Goal: Task Accomplishment & Management: Use online tool/utility

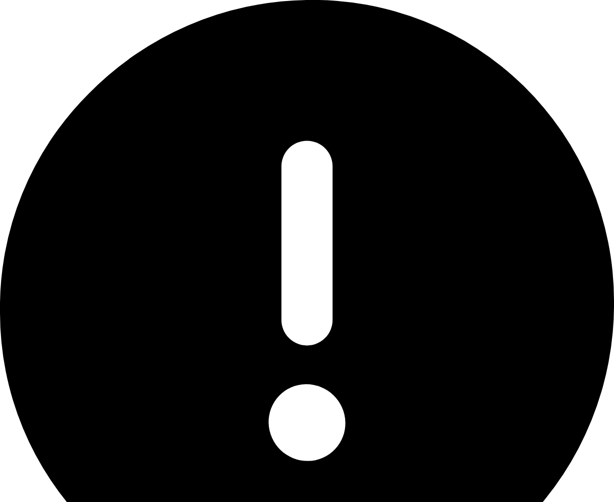
drag, startPoint x: 492, startPoint y: 71, endPoint x: 110, endPoint y: 204, distance: 404.5
click at [492, 71] on div "**********" at bounding box center [307, 251] width 614 height 502
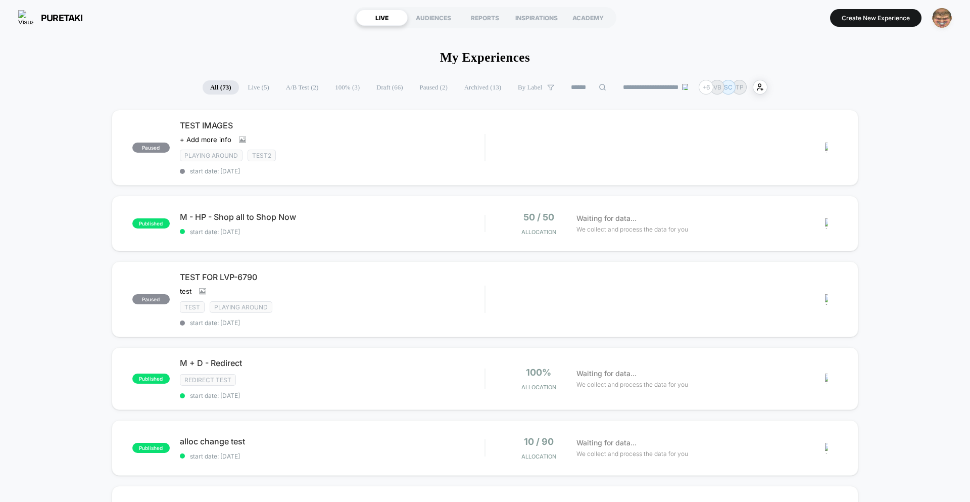
click at [614, 24] on img "button" at bounding box center [942, 18] width 20 height 20
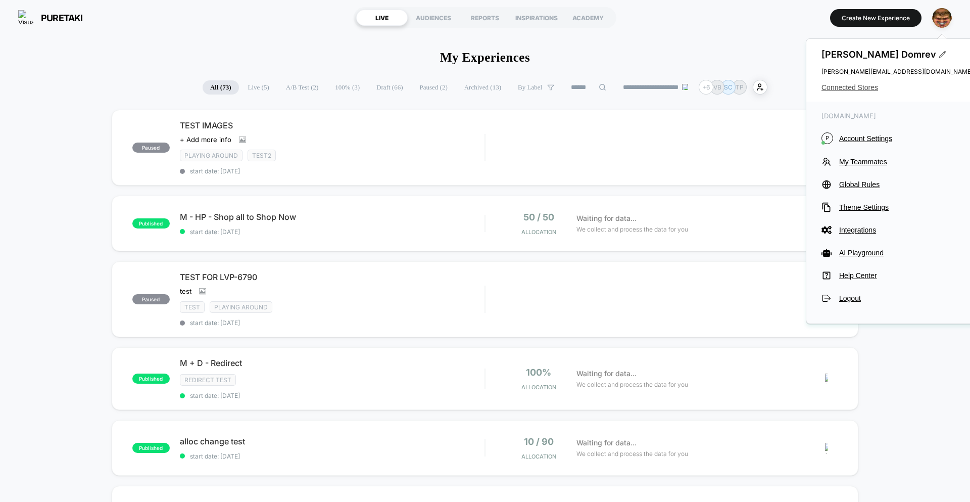
click at [614, 86] on span "Connected Stores" at bounding box center [898, 87] width 152 height 8
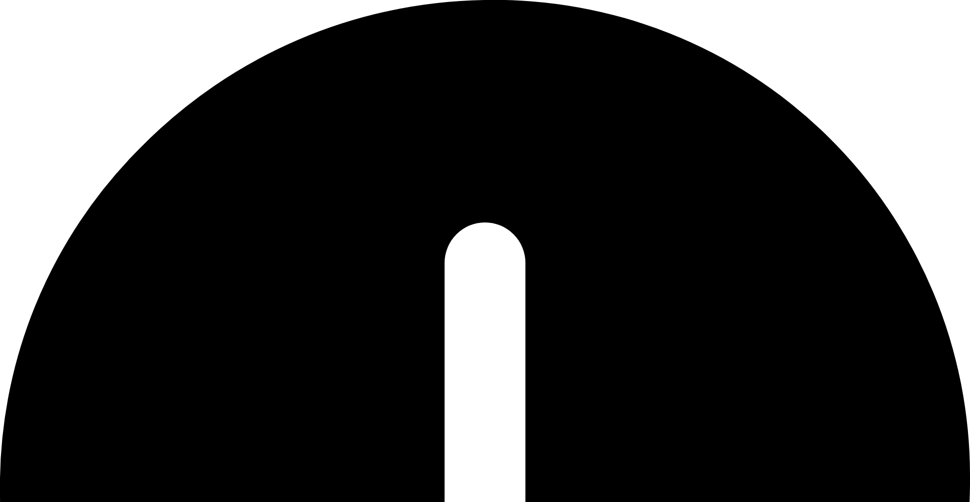
drag, startPoint x: 857, startPoint y: 26, endPoint x: 855, endPoint y: 31, distance: 6.1
drag, startPoint x: 852, startPoint y: 66, endPoint x: 853, endPoint y: 43, distance: 22.8
click at [853, 21] on div "Oops.. something went wrong..." at bounding box center [485, 498] width 970 height 996
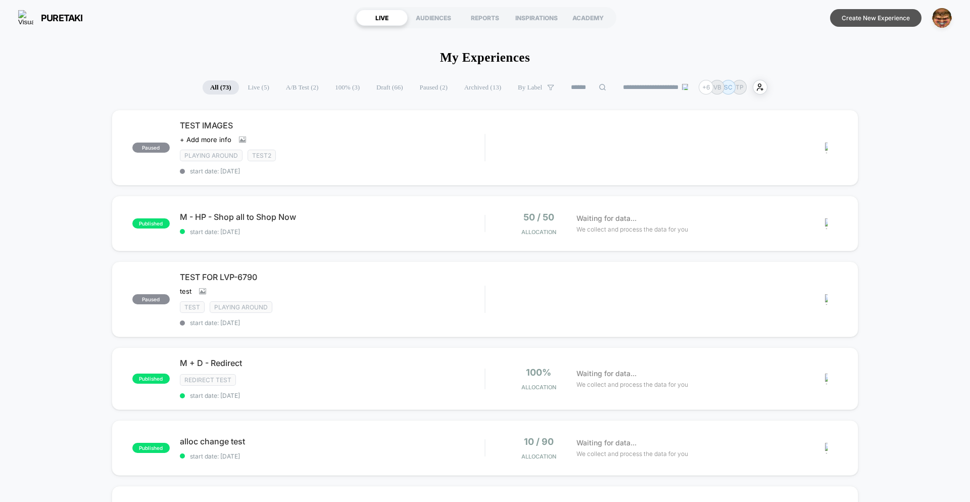
click at [863, 20] on button "Create New Experience" at bounding box center [875, 18] width 91 height 18
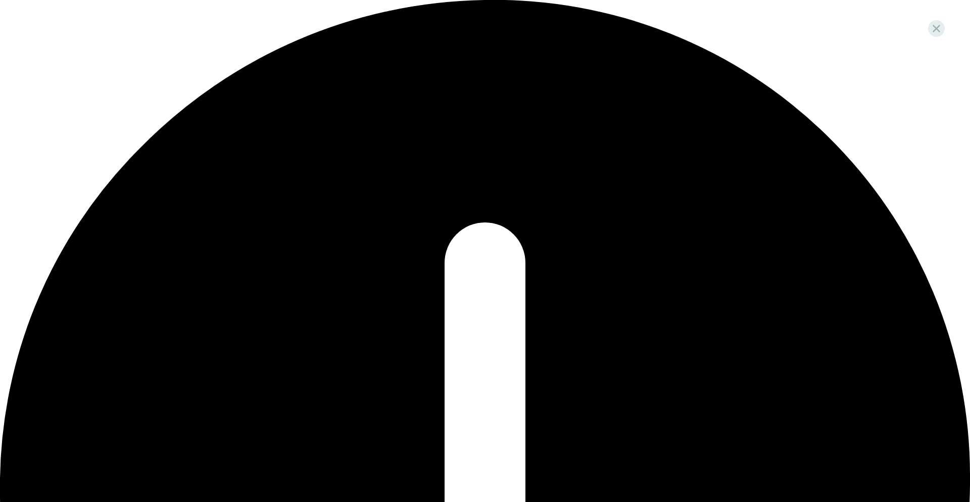
click at [587, 17] on div "Oops.. something went wrong..." at bounding box center [485, 492] width 970 height 985
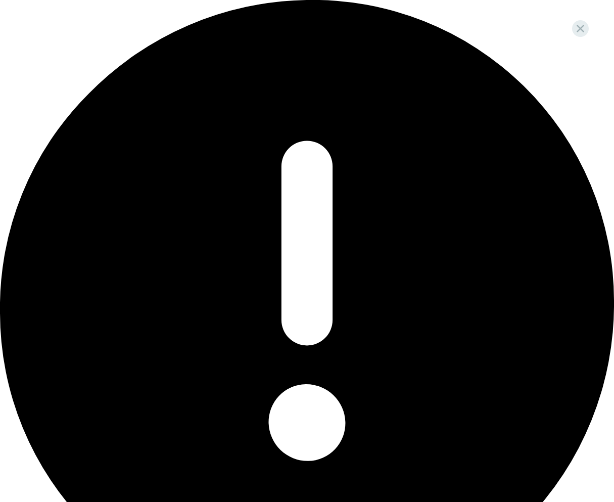
click at [598, 21] on div "Oops.. something went wrong..." at bounding box center [307, 320] width 614 height 640
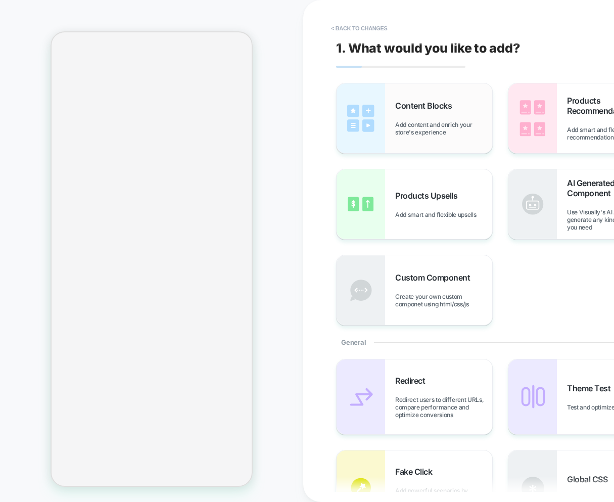
click at [430, 134] on span "Add content and enrich your store's experience" at bounding box center [443, 128] width 97 height 15
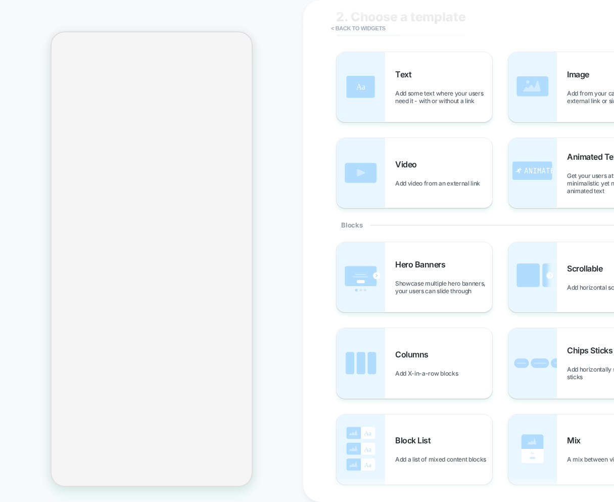
scroll to position [53, 0]
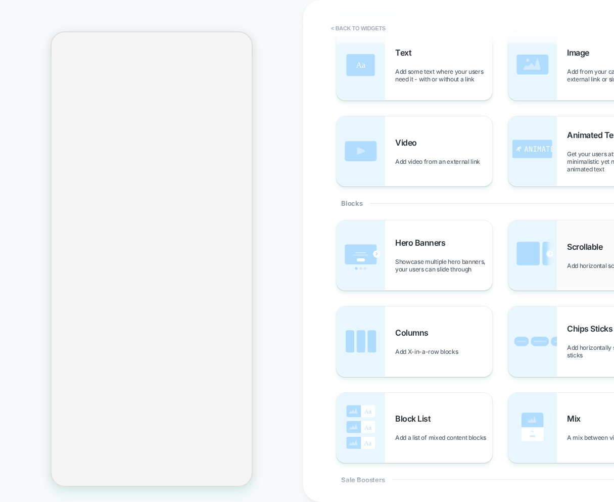
click at [537, 250] on img at bounding box center [532, 255] width 49 height 70
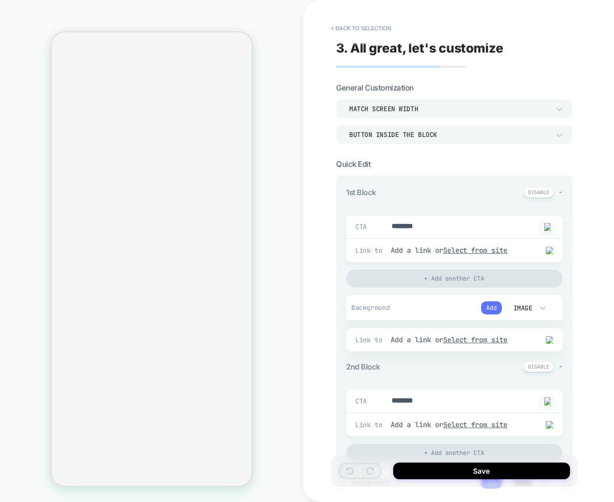
click at [494, 307] on button "Add" at bounding box center [491, 307] width 21 height 13
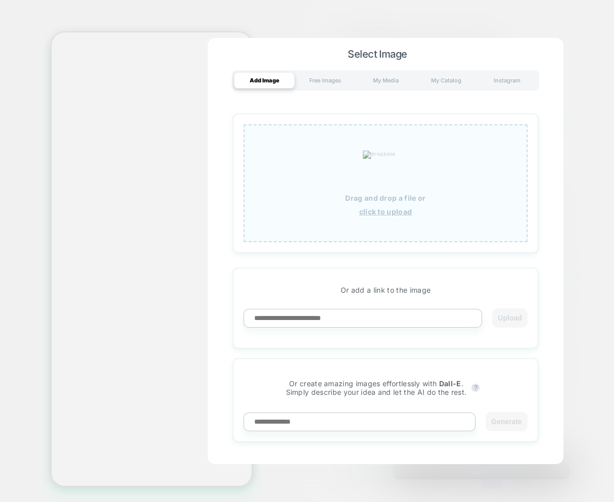
click at [391, 207] on u "click to upload" at bounding box center [385, 211] width 53 height 9
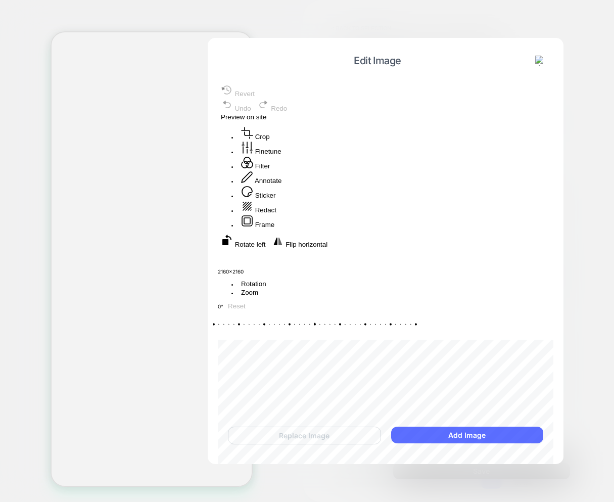
click at [455, 438] on button "Add Image" at bounding box center [467, 435] width 152 height 17
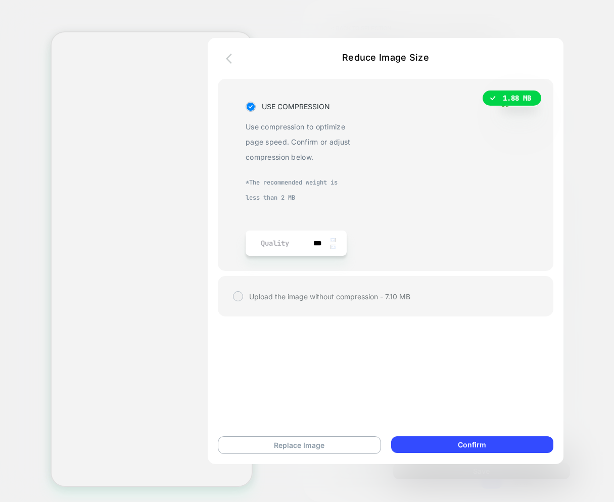
click at [230, 62] on icon "button" at bounding box center [229, 59] width 6 height 10
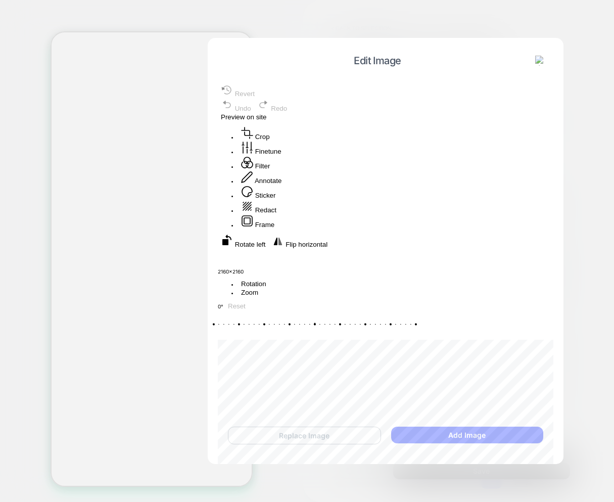
click at [539, 63] on img at bounding box center [540, 61] width 10 height 10
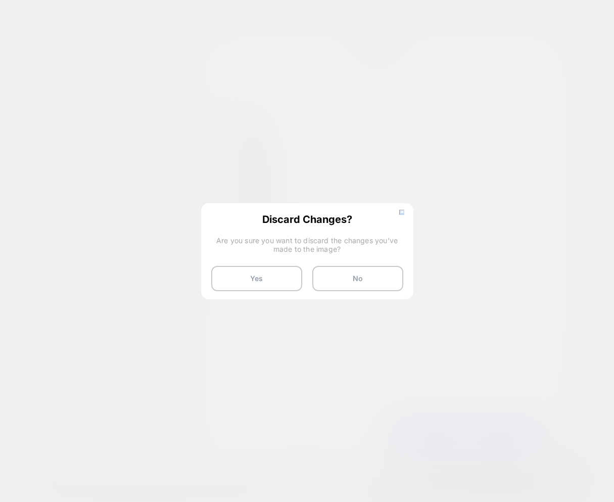
click at [259, 283] on button "Yes" at bounding box center [256, 278] width 91 height 25
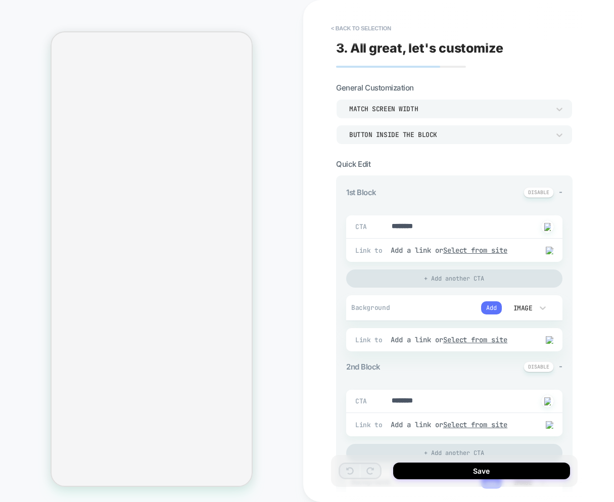
click at [488, 306] on button "Add" at bounding box center [491, 307] width 21 height 13
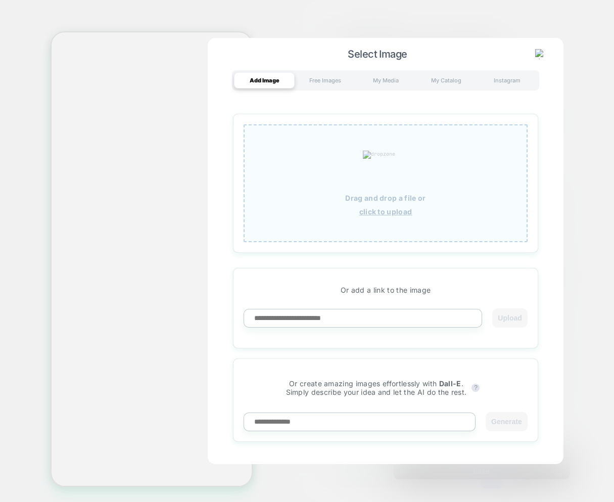
click at [395, 195] on p "Drag and drop a file or" at bounding box center [385, 198] width 80 height 9
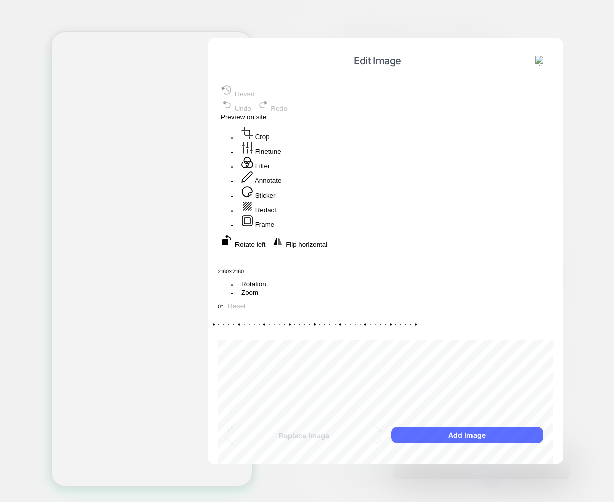
click at [441, 435] on button "Add Image" at bounding box center [467, 435] width 152 height 17
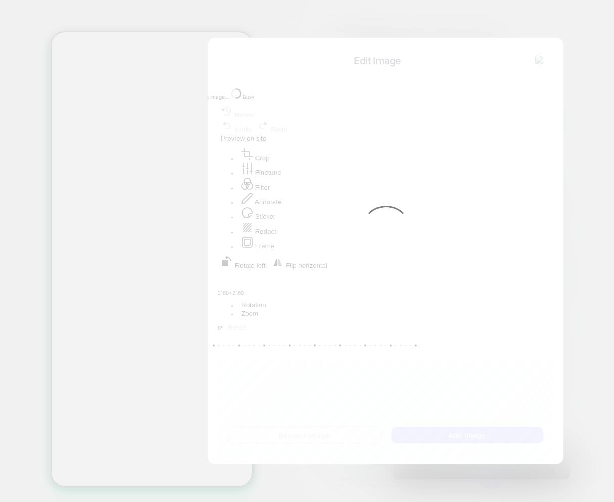
type textarea "*"
